Goal: Task Accomplishment & Management: Complete application form

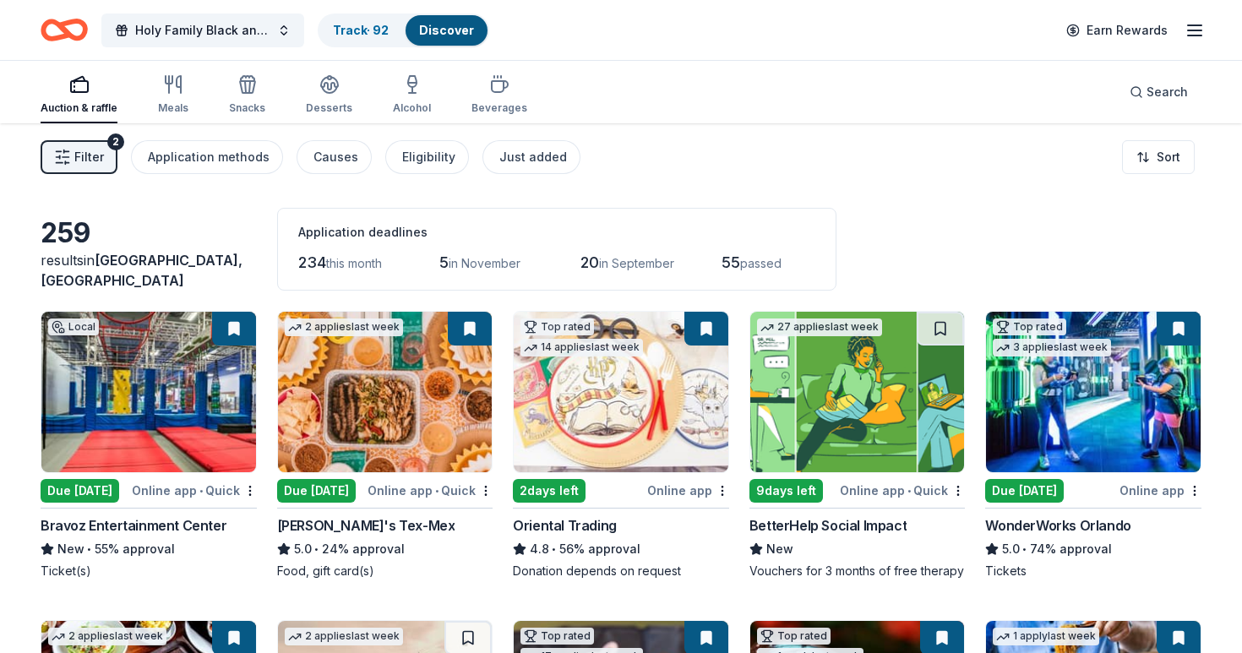
scroll to position [806, 0]
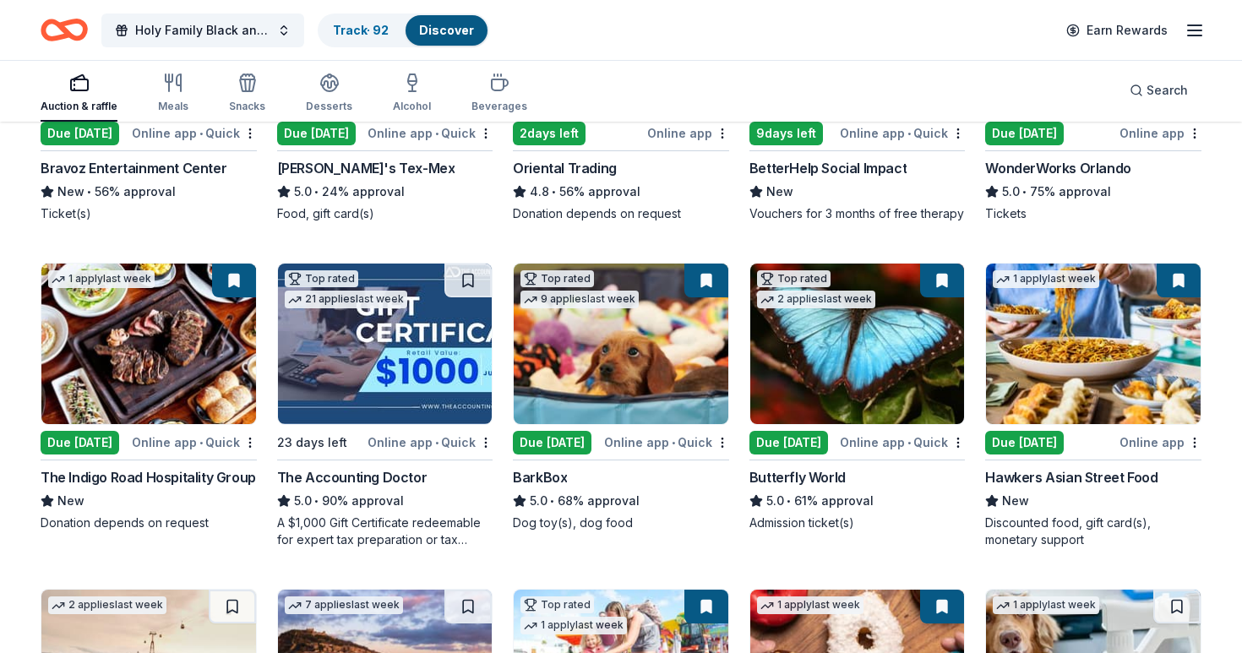
scroll to position [376, 0]
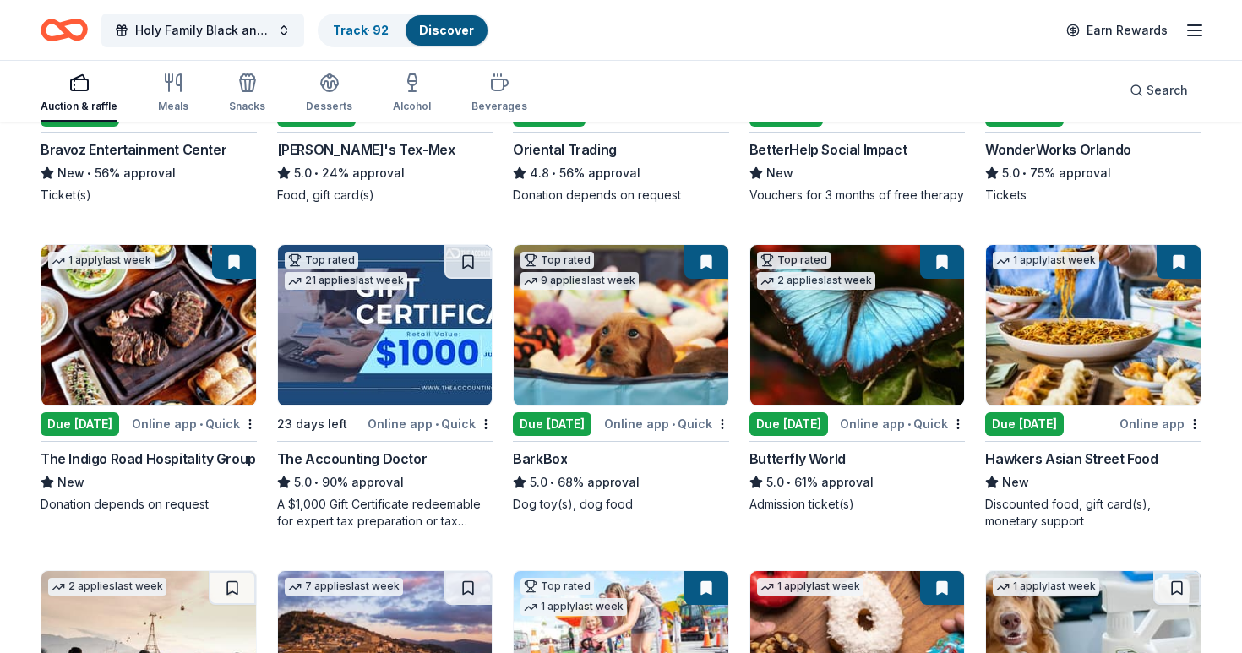
click at [128, 370] on img at bounding box center [148, 325] width 215 height 160
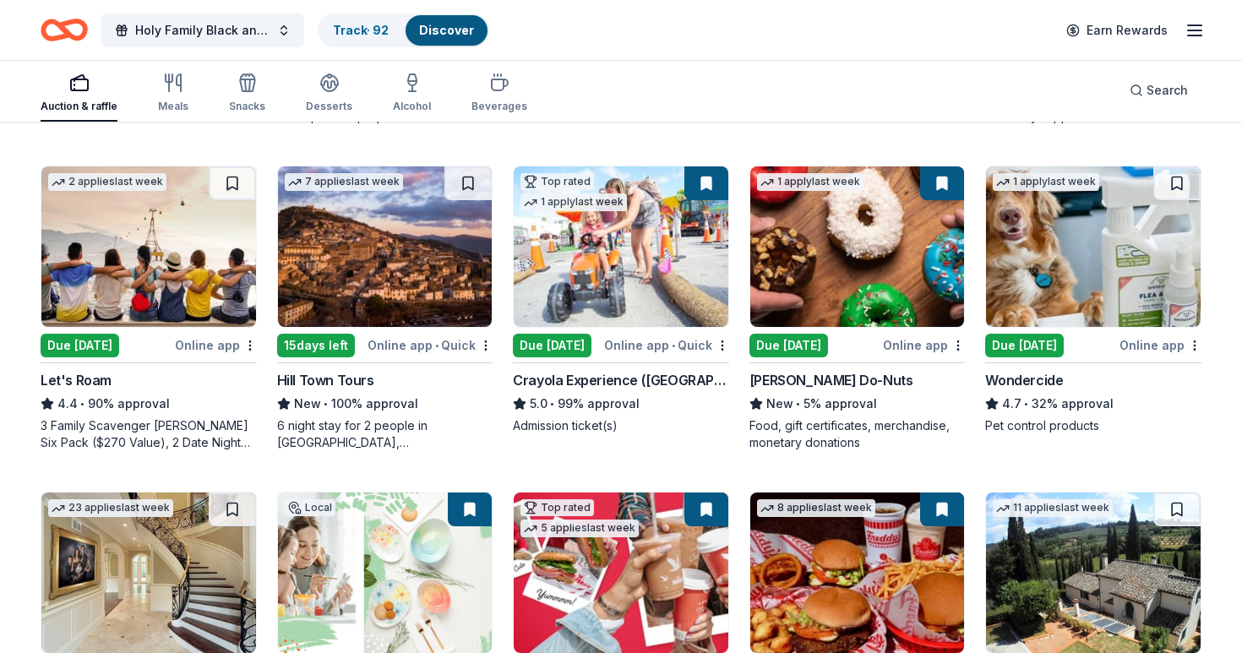
scroll to position [780, 0]
click at [910, 345] on div "Online app" at bounding box center [924, 344] width 82 height 21
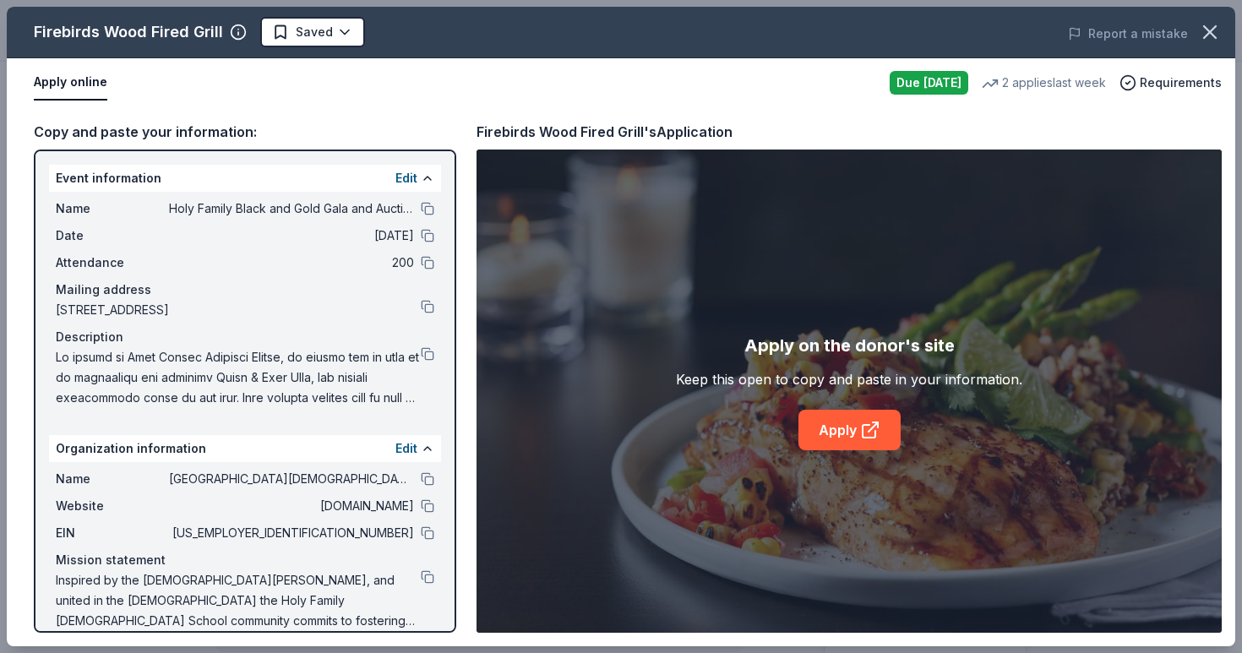
scroll to position [163, 0]
click at [844, 432] on link "Apply" at bounding box center [849, 430] width 102 height 41
click at [432, 351] on button at bounding box center [428, 354] width 14 height 14
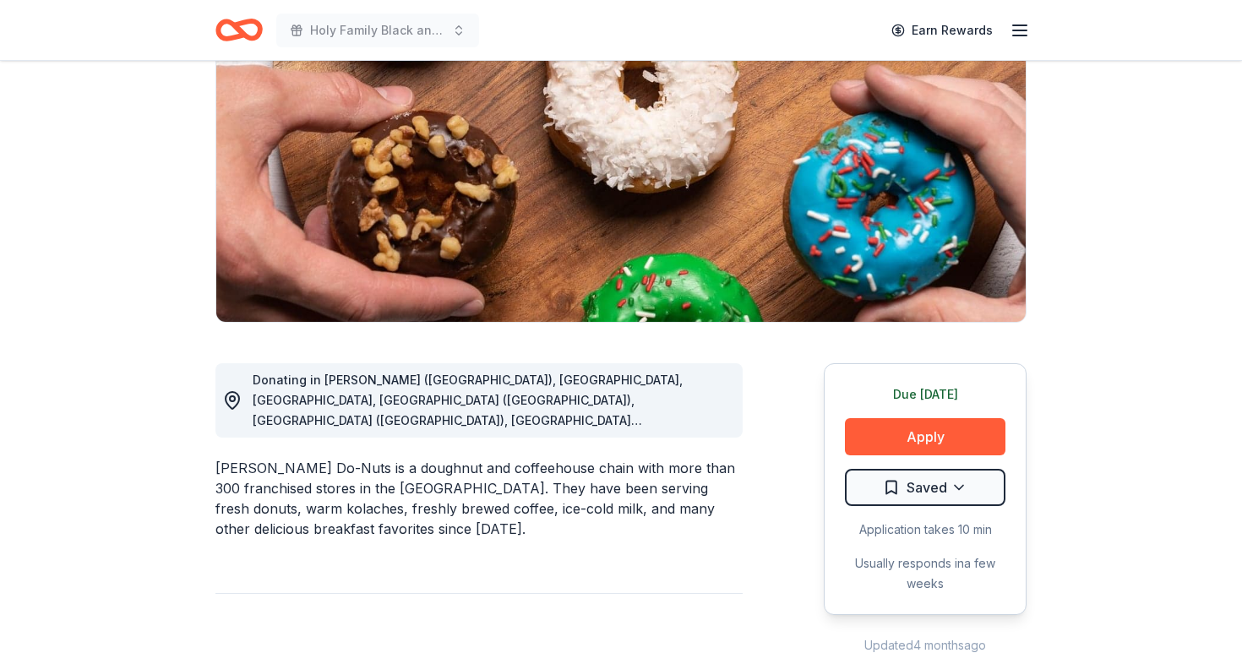
scroll to position [224, 0]
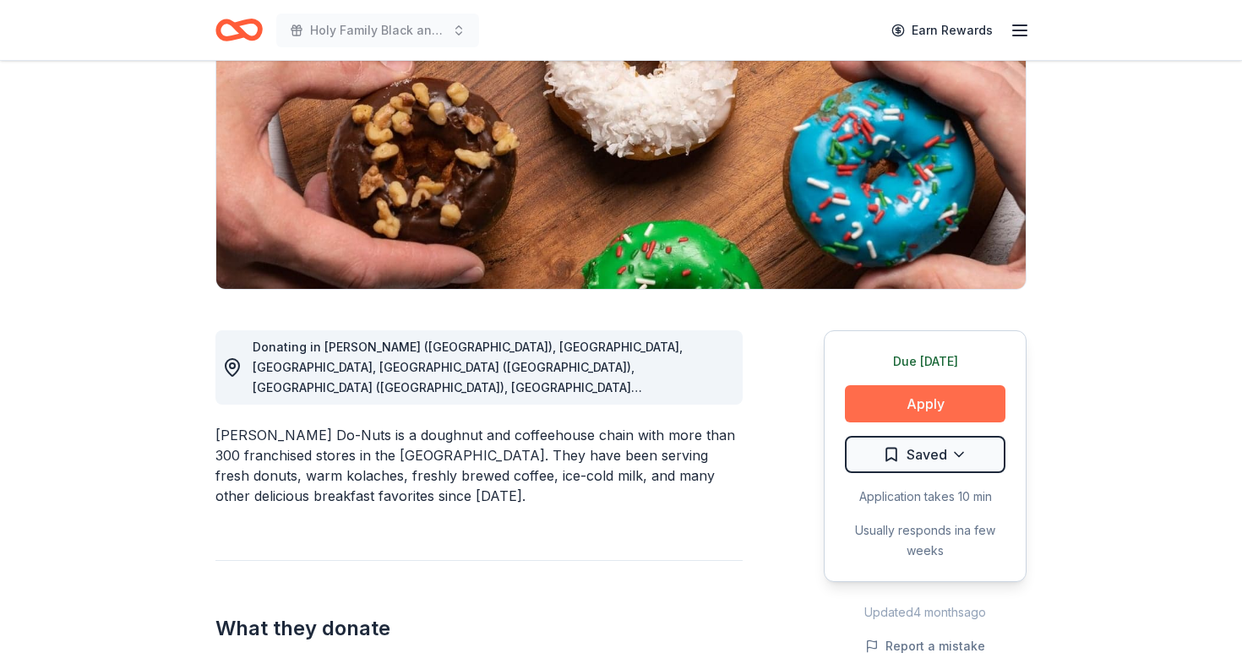
click at [945, 395] on button "Apply" at bounding box center [925, 403] width 160 height 37
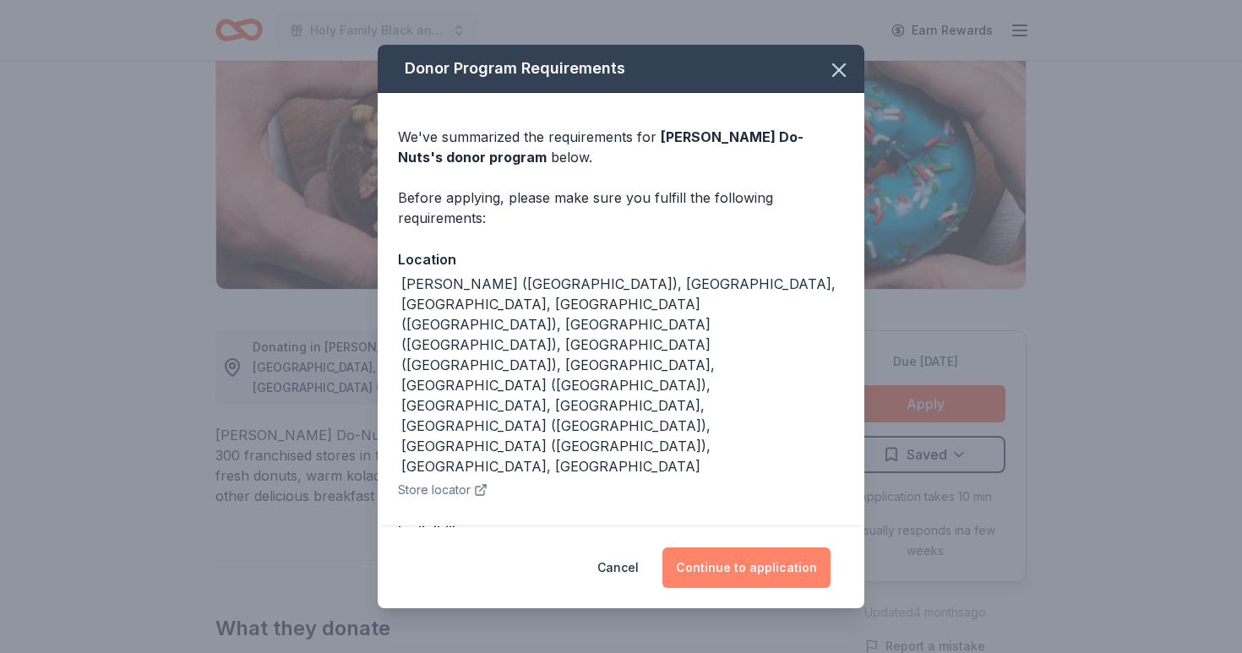
click at [742, 568] on button "Continue to application" at bounding box center [746, 567] width 168 height 41
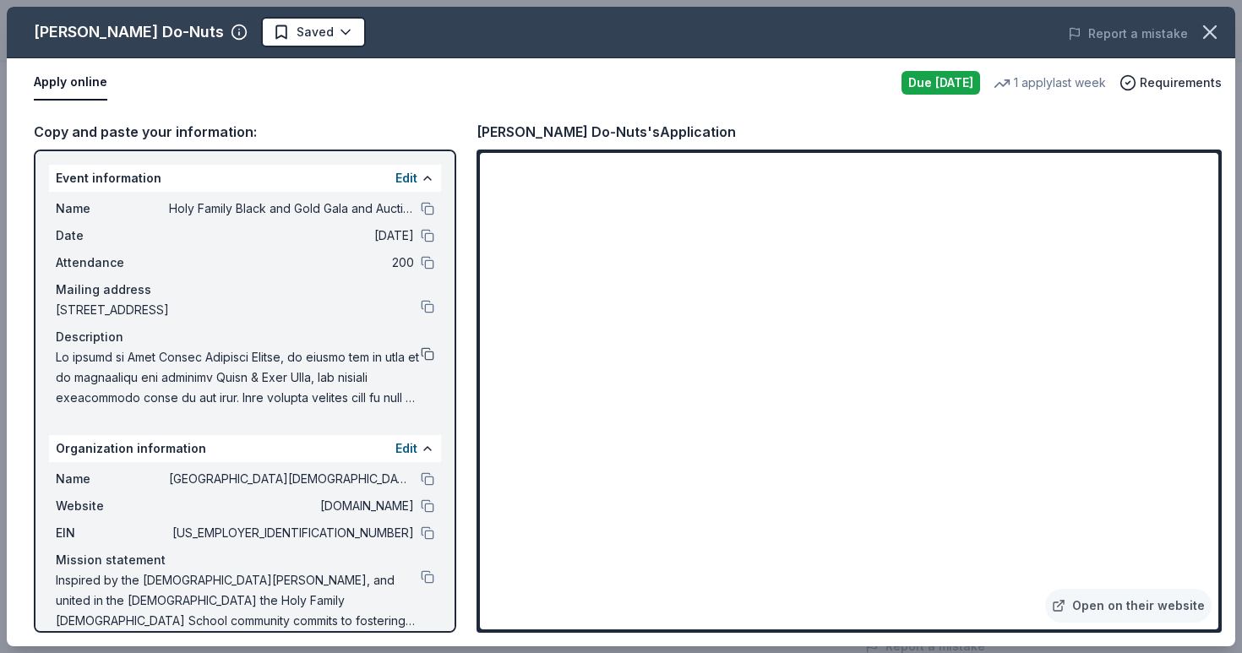
click at [423, 351] on button at bounding box center [428, 354] width 14 height 14
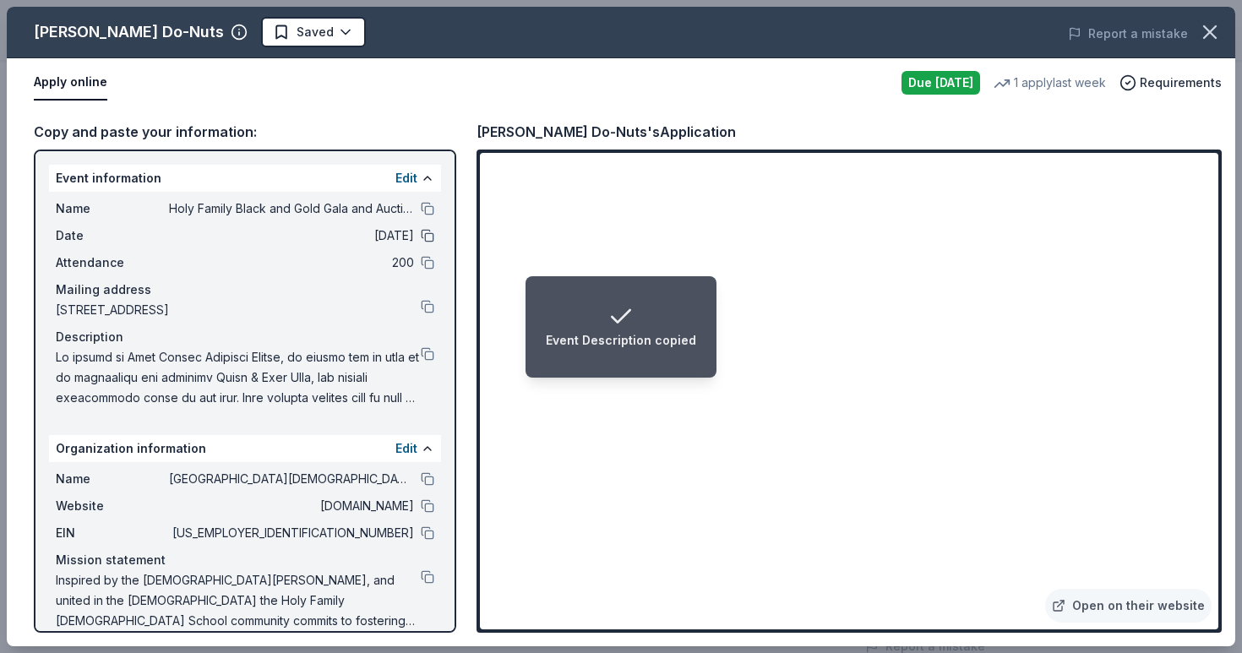
click at [430, 236] on button at bounding box center [428, 236] width 14 height 14
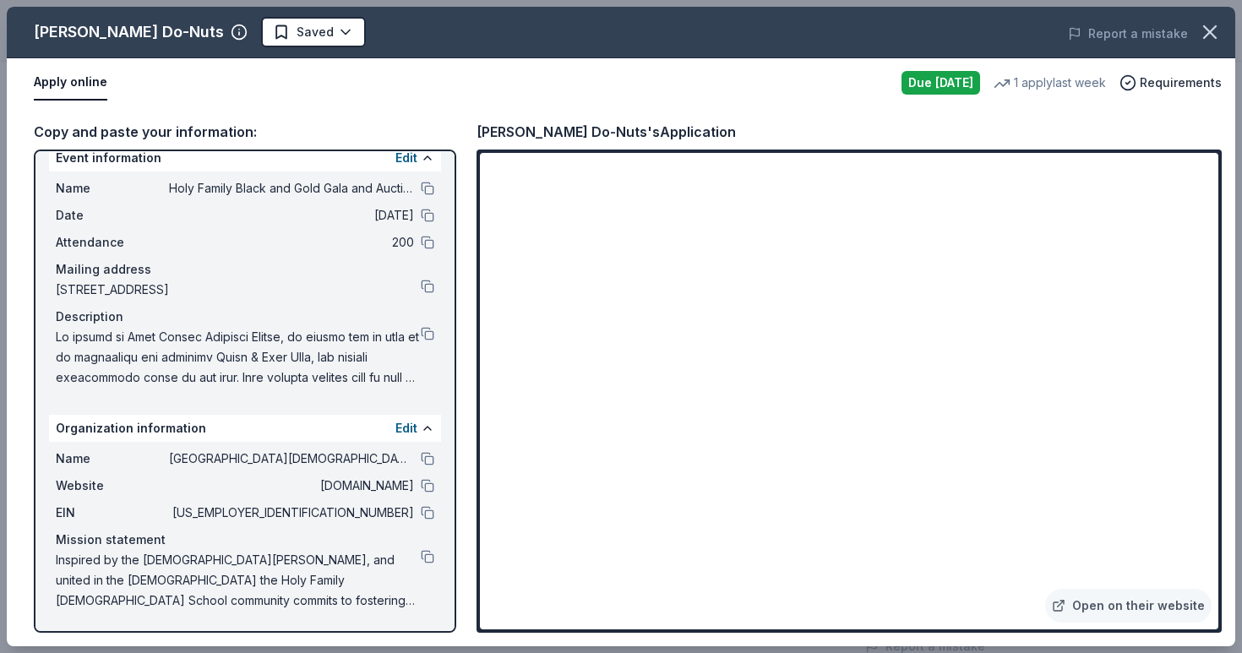
scroll to position [20, 0]
click at [423, 286] on button at bounding box center [428, 287] width 14 height 14
